Goal: Information Seeking & Learning: Learn about a topic

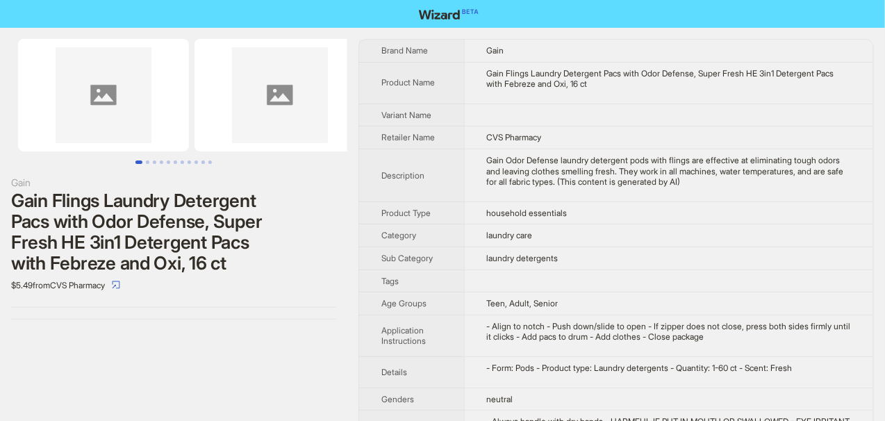
scroll to position [95, 0]
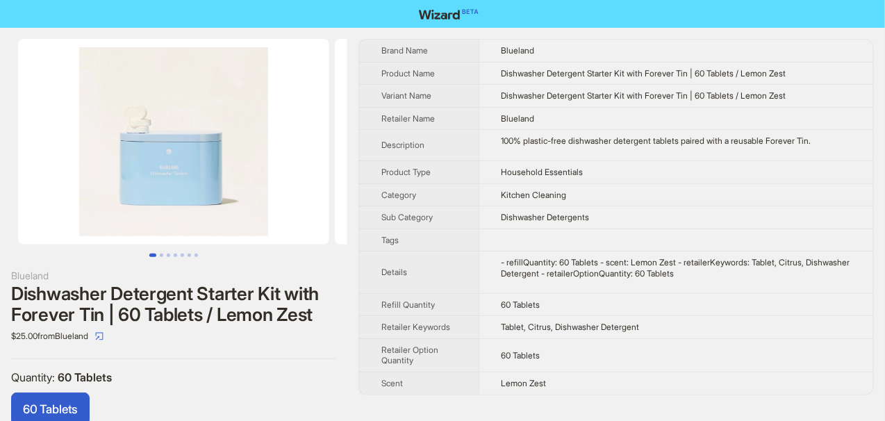
scroll to position [33, 0]
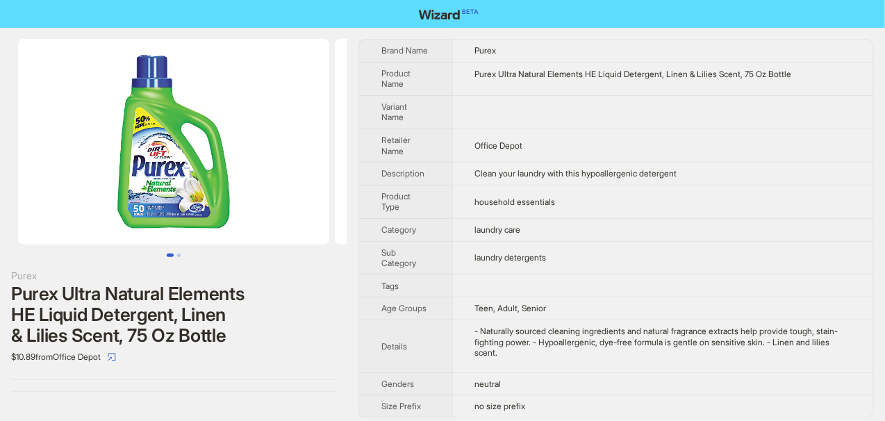
scroll to position [4, 0]
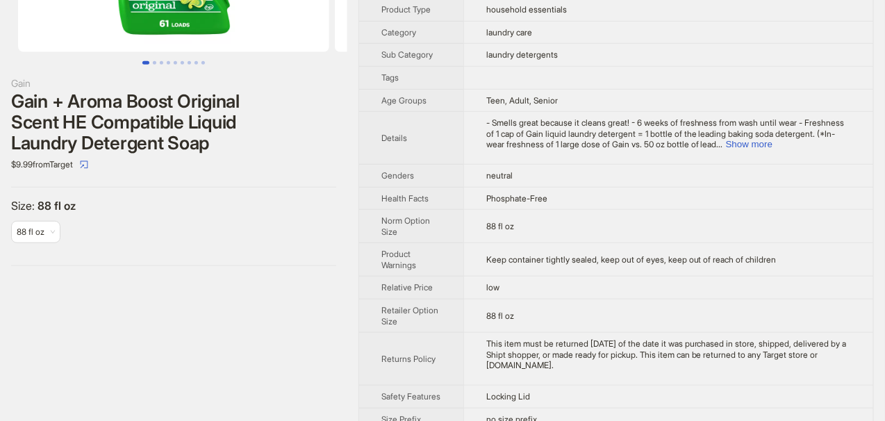
scroll to position [208, 0]
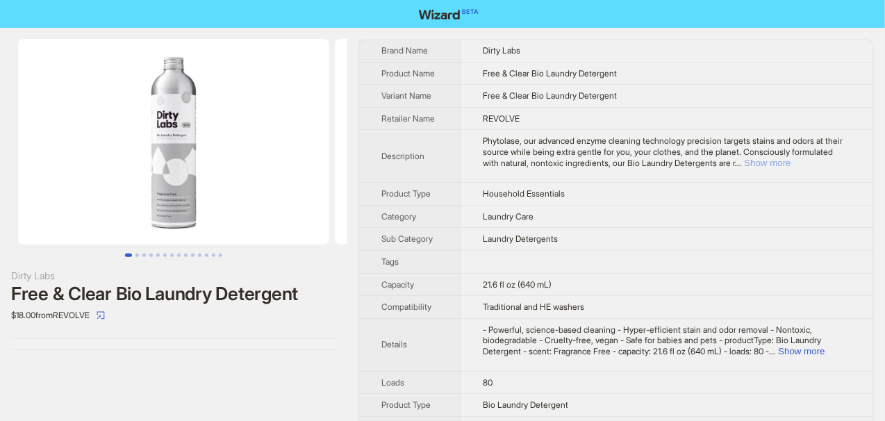
click at [792, 163] on button "Show more" at bounding box center [768, 163] width 47 height 10
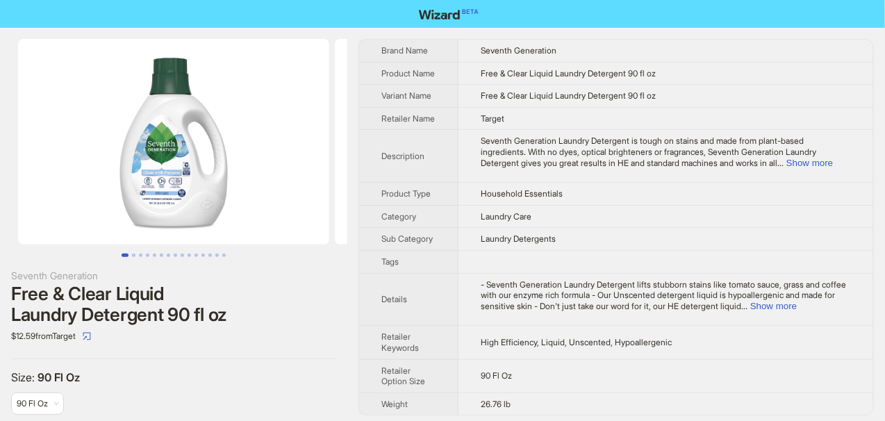
scroll to position [27, 0]
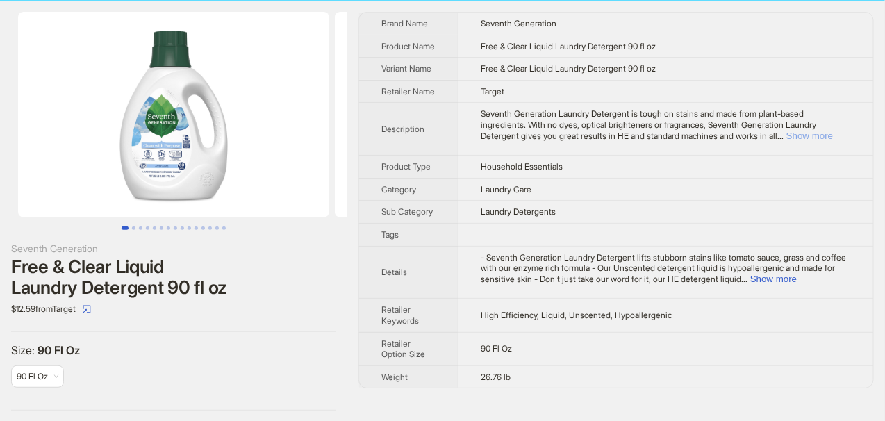
click at [818, 141] on button "Show more" at bounding box center [810, 136] width 47 height 10
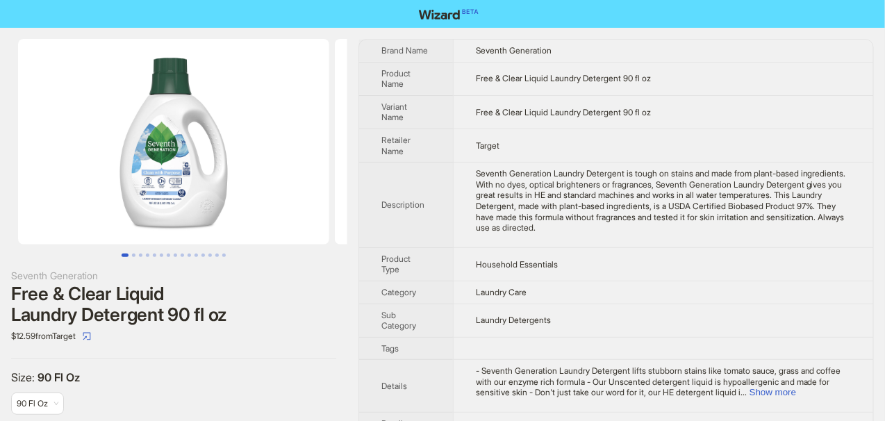
scroll to position [89, 0]
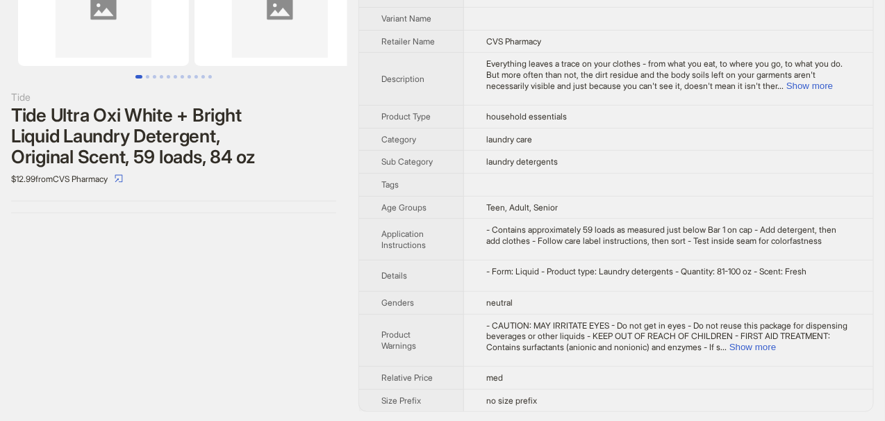
scroll to position [95, 0]
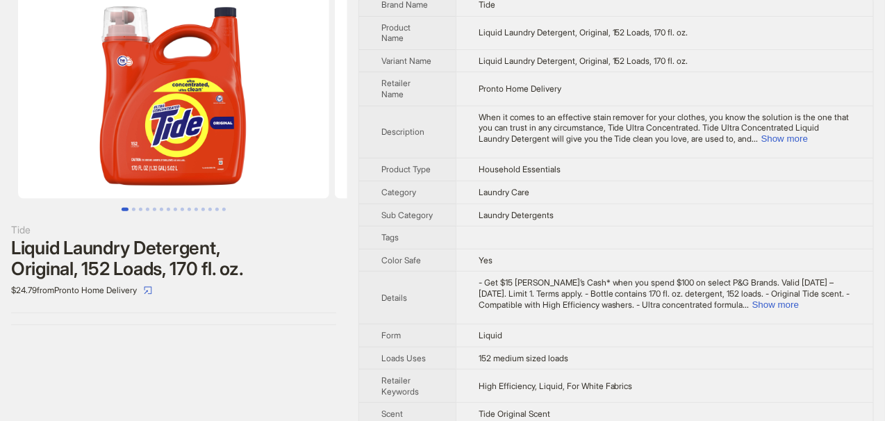
scroll to position [91, 0]
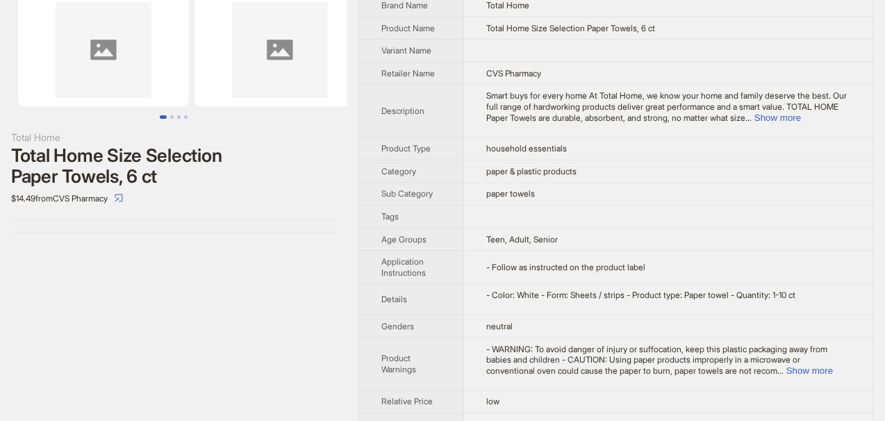
scroll to position [67, 0]
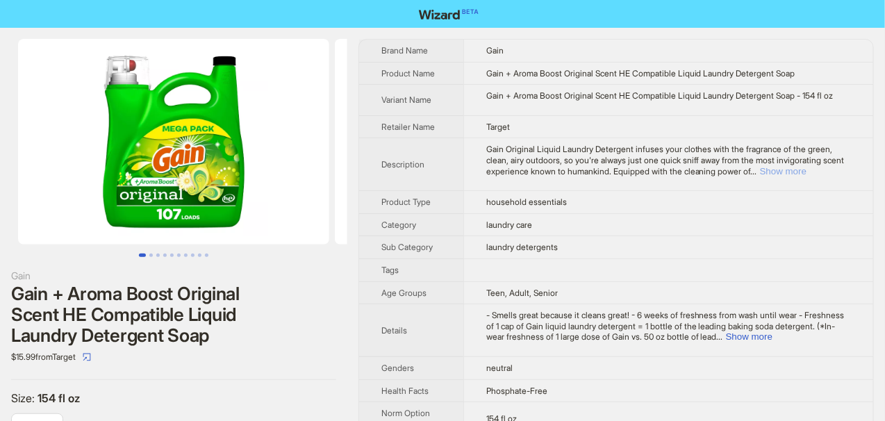
click at [807, 177] on button "Show more" at bounding box center [783, 171] width 47 height 10
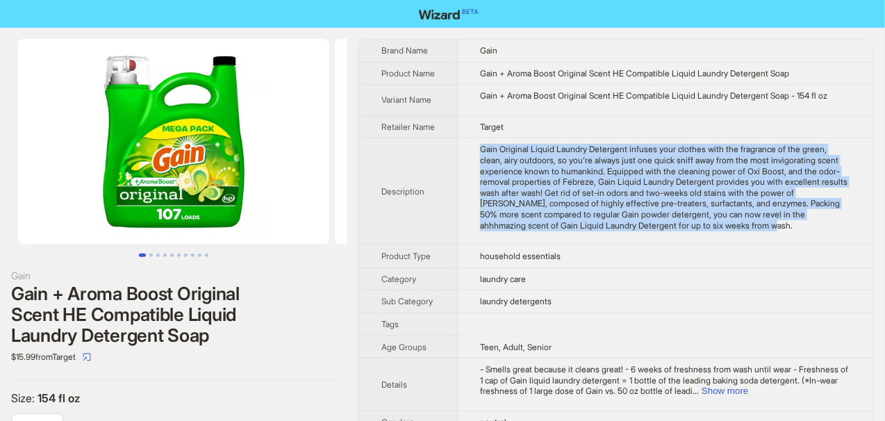
drag, startPoint x: 482, startPoint y: 157, endPoint x: 866, endPoint y: 231, distance: 390.6
click at [866, 231] on td "Gain Original Liquid Laundry Detergent infuses your clothes with the fragrance …" at bounding box center [666, 191] width 416 height 107
copy div "Gain Original Liquid Laundry Detergent infuses your clothes with the fragrance …"
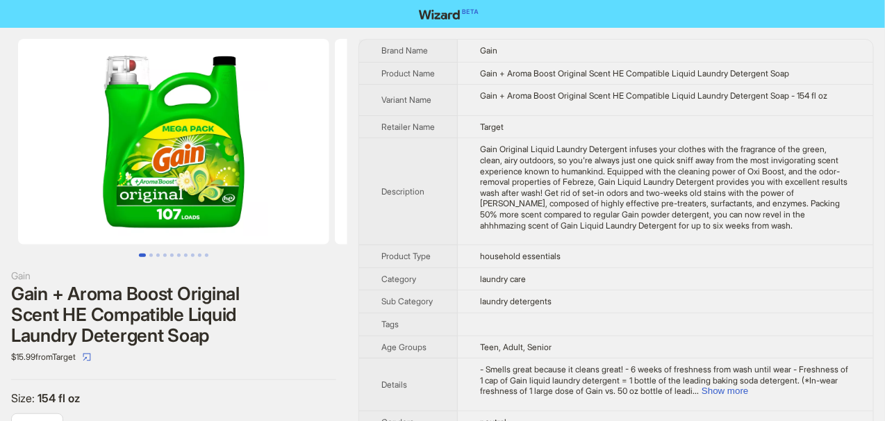
click at [751, 136] on td "Target" at bounding box center [666, 126] width 416 height 23
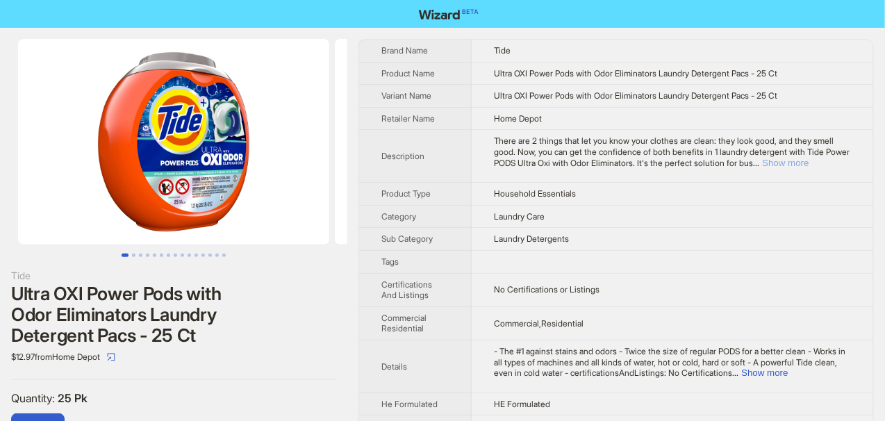
click at [809, 163] on button "Show more" at bounding box center [785, 163] width 47 height 10
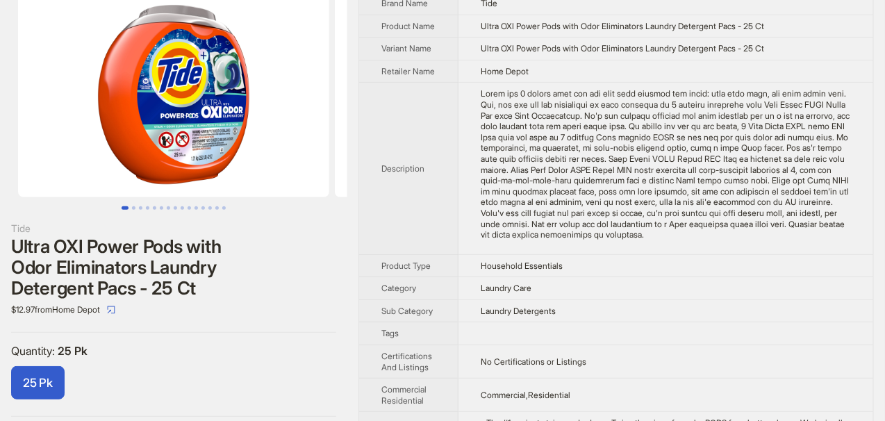
scroll to position [69, 0]
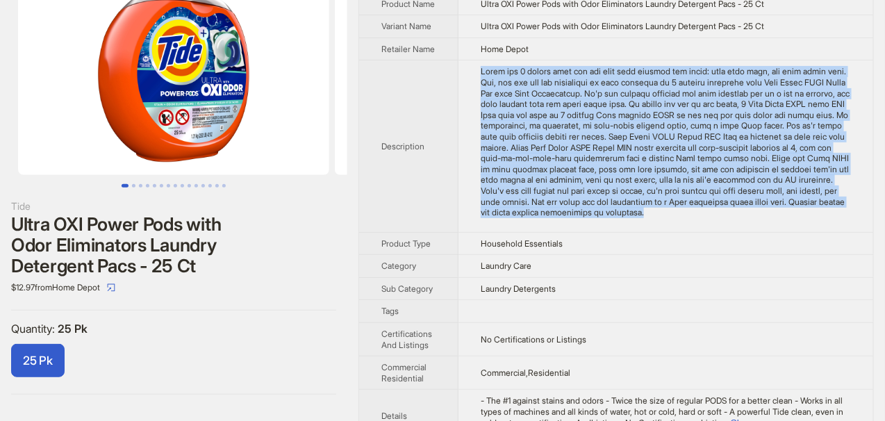
drag, startPoint x: 483, startPoint y: 76, endPoint x: 621, endPoint y: 235, distance: 210.8
click at [621, 218] on div "There are 2 things that let you know your clothes are clean: they look good, an…" at bounding box center [666, 141] width 370 height 151
copy div "There are 2 things that let you know your clothes are clean: they look good, an…"
click at [625, 218] on div "There are 2 things that let you know your clothes are clean: they look good, an…" at bounding box center [666, 141] width 370 height 151
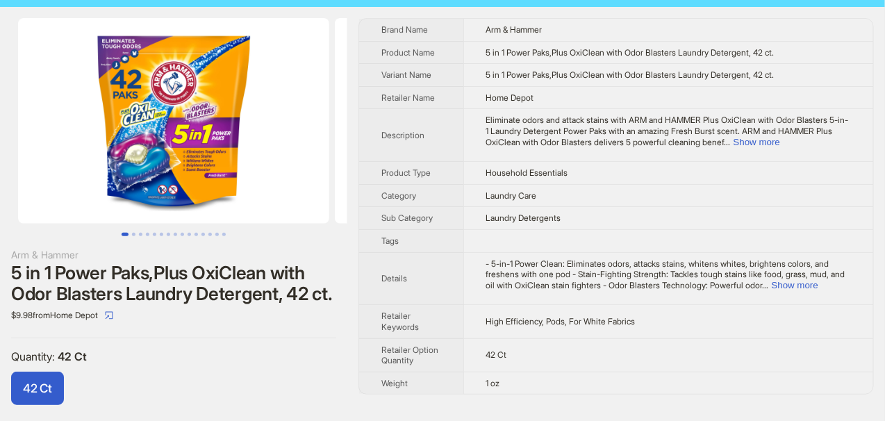
scroll to position [33, 0]
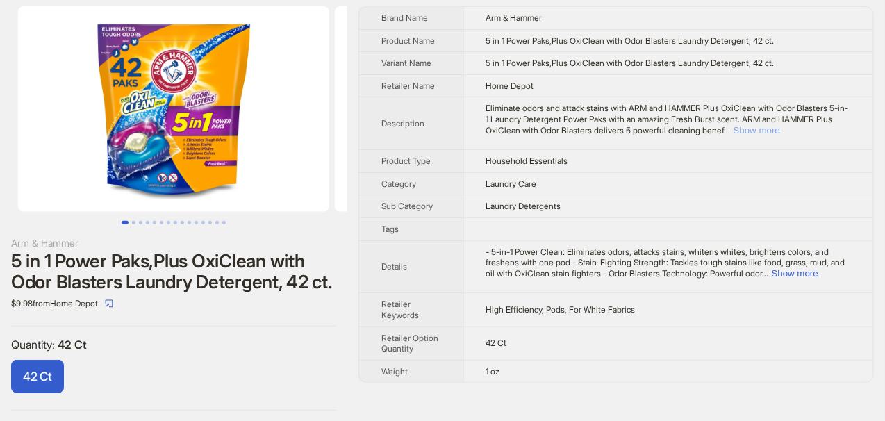
click at [780, 130] on button "Show more" at bounding box center [757, 130] width 47 height 10
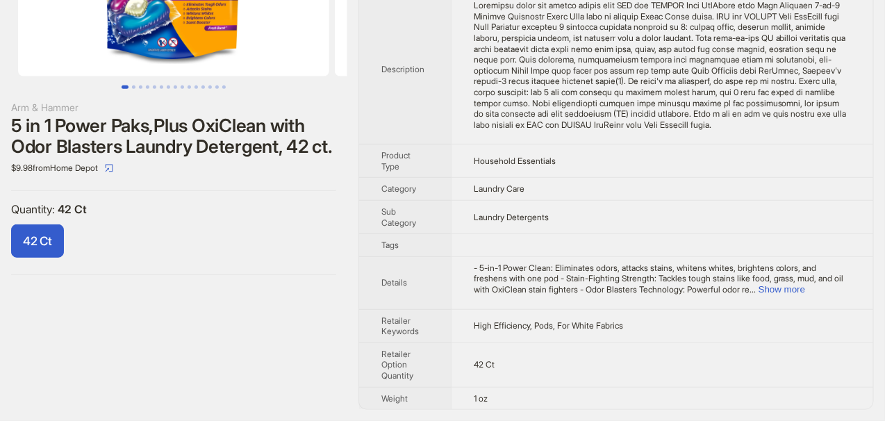
scroll to position [106, 0]
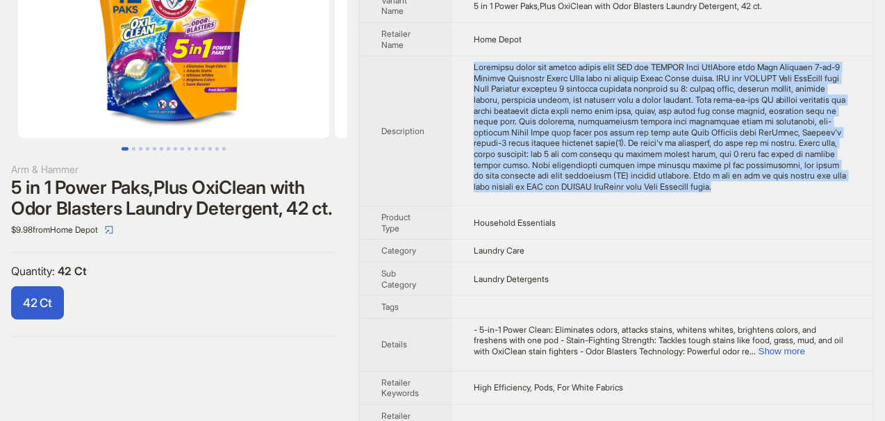
drag, startPoint x: 473, startPoint y: 62, endPoint x: 689, endPoint y: 197, distance: 255.1
click at [689, 197] on td at bounding box center [662, 131] width 423 height 150
copy div "Eliminate odors and attack stains with ARM and HAMMER Plus OxiClean with Odor B…"
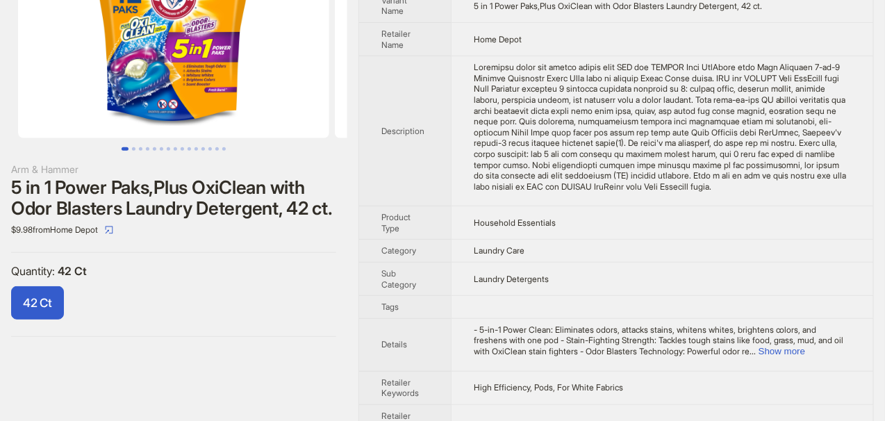
click at [643, 218] on td "Household Essentials" at bounding box center [662, 222] width 423 height 33
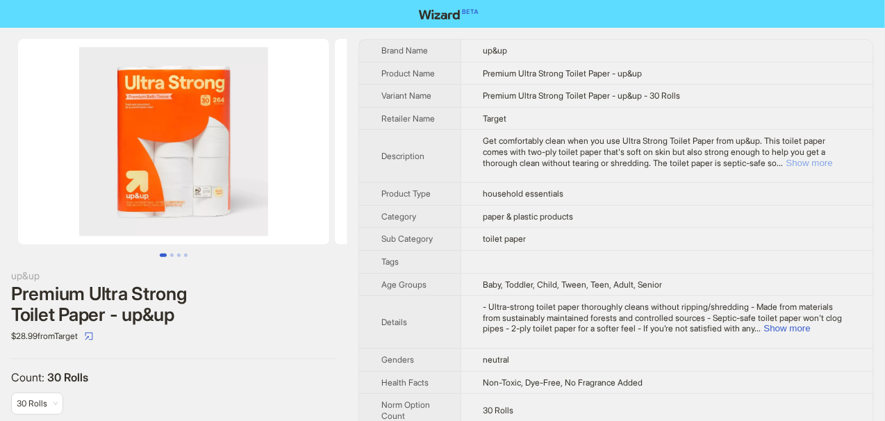
click at [817, 161] on button "Show more" at bounding box center [810, 163] width 47 height 10
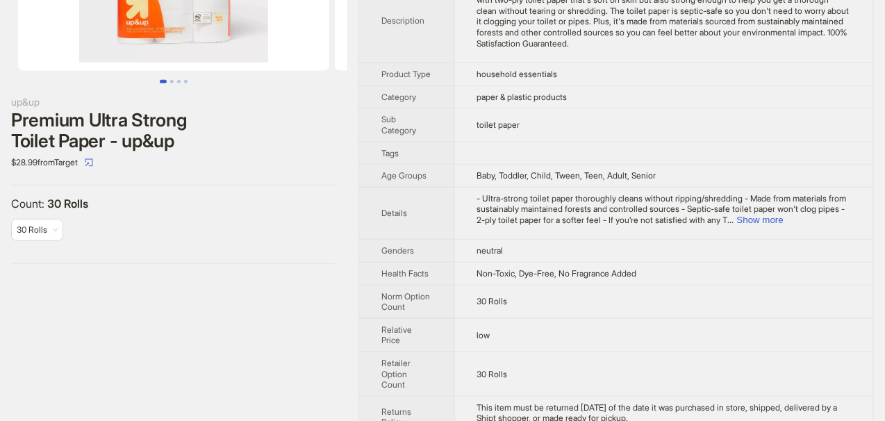
scroll to position [208, 0]
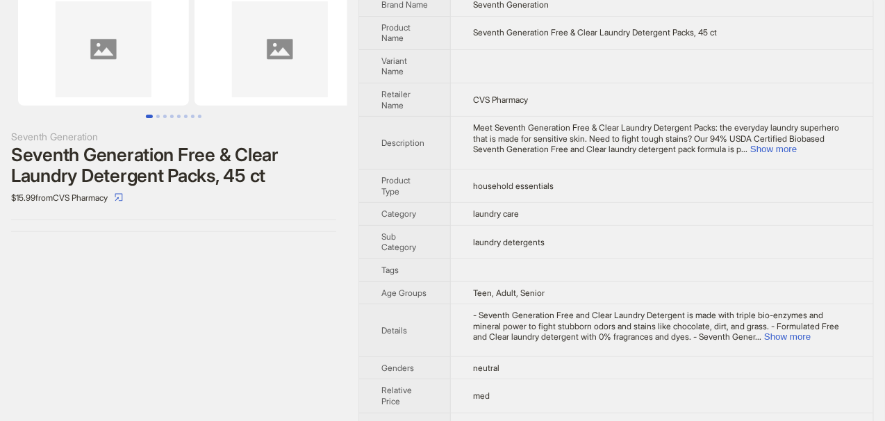
scroll to position [67, 0]
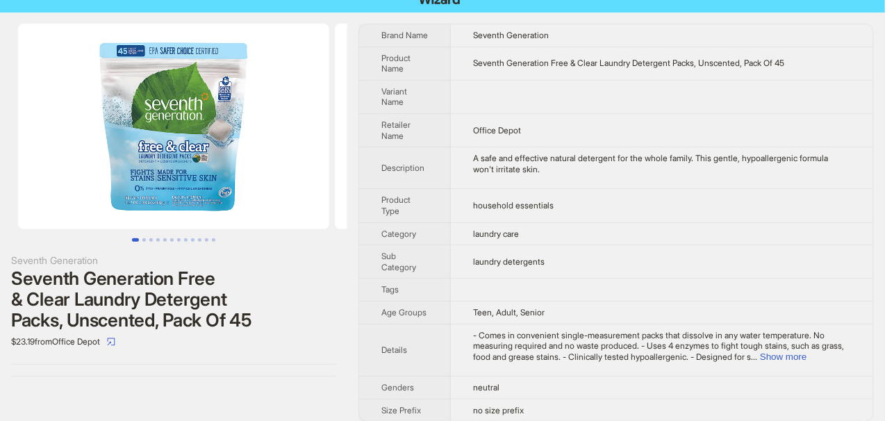
scroll to position [24, 0]
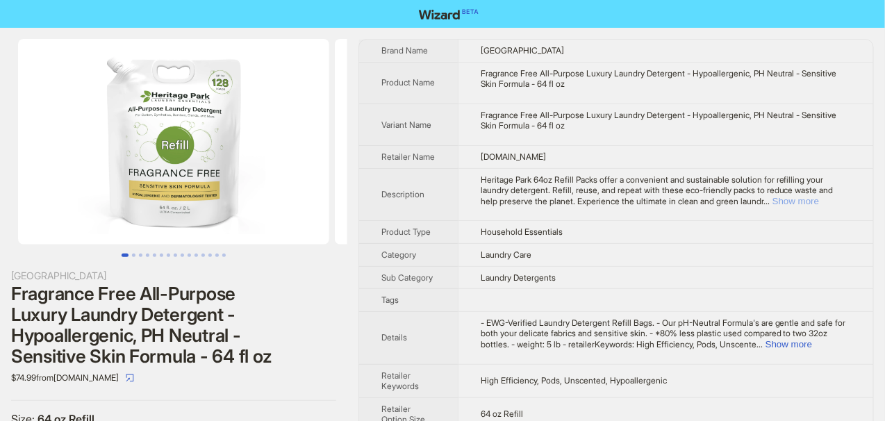
click at [815, 199] on button "Show more" at bounding box center [796, 201] width 47 height 10
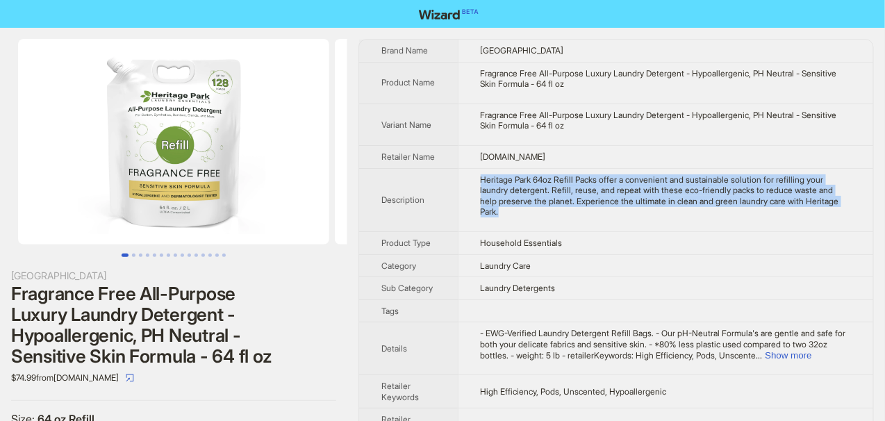
drag, startPoint x: 479, startPoint y: 174, endPoint x: 546, endPoint y: 224, distance: 83.9
click at [546, 224] on td "Heritage Park 64oz Refill Packs offer a convenient and sustainable solution for…" at bounding box center [666, 199] width 416 height 63
copy div "Heritage Park 64oz Refill Packs offer a convenient and sustainable solution for…"
click at [547, 219] on td "Heritage Park 64oz Refill Packs offer a convenient and sustainable solution for…" at bounding box center [666, 199] width 416 height 63
